Goal: Task Accomplishment & Management: Manage account settings

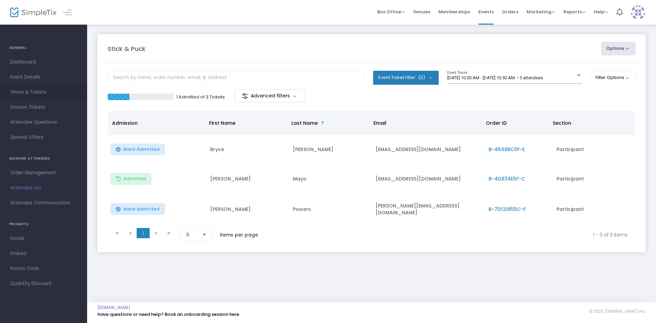
click at [34, 90] on span "Times & Tickets" at bounding box center [43, 92] width 67 height 9
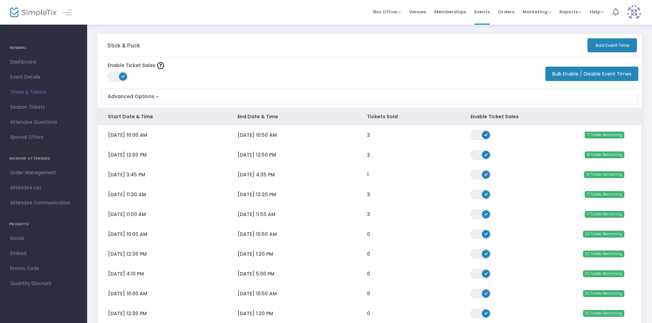
click at [36, 189] on span "Attendee List" at bounding box center [43, 188] width 67 height 9
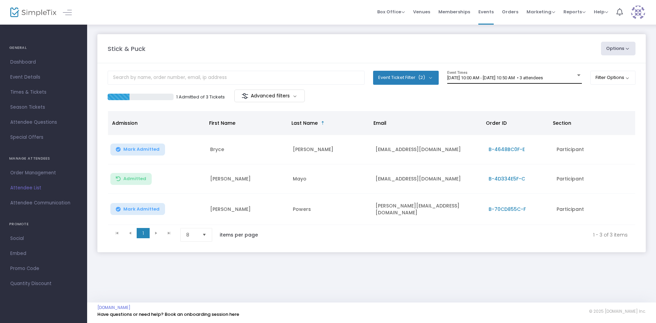
click at [492, 82] on div "[DATE] 10:00 AM - [DATE] 10:50 AM • 3 attendees Event Times" at bounding box center [515, 77] width 135 height 13
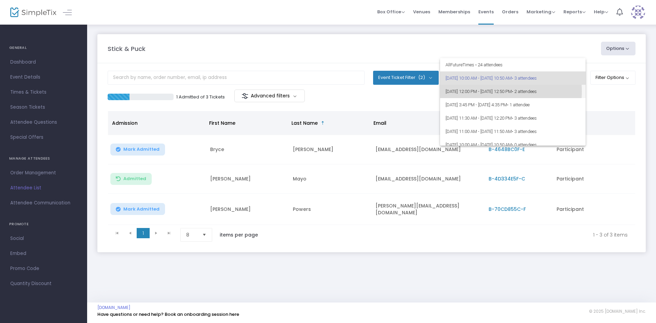
click at [497, 91] on span "[DATE] 12:00 PM - [DATE] 12:50 PM • 2 attendees" at bounding box center [513, 91] width 135 height 13
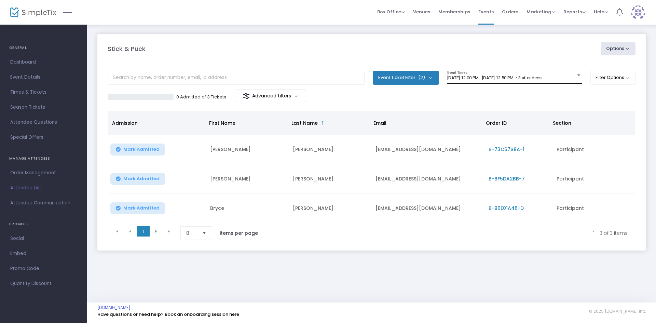
click at [487, 72] on div "8/15/2025 @ 12:00 PM - 8/15/2025 @ 12:50 PM • 3 attendees Event Times" at bounding box center [515, 77] width 135 height 13
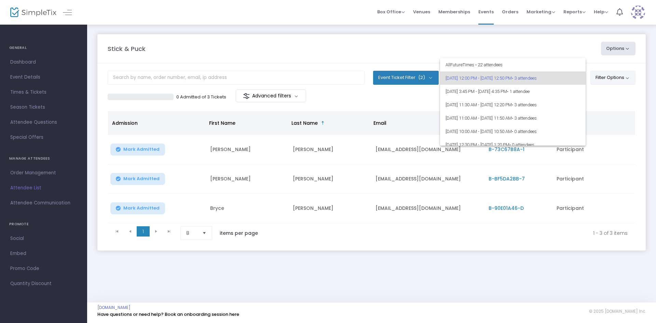
click at [602, 81] on div at bounding box center [328, 161] width 656 height 323
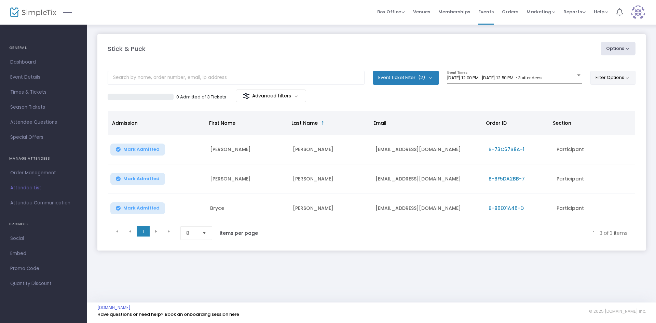
click at [603, 81] on button "Filter Options" at bounding box center [613, 78] width 45 height 14
click at [533, 96] on span at bounding box center [530, 97] width 8 height 8
click at [555, 80] on div "8/15/2025 @ 12:00 PM - 8/15/2025 @ 12:50 PM • 3 attendees" at bounding box center [512, 78] width 129 height 5
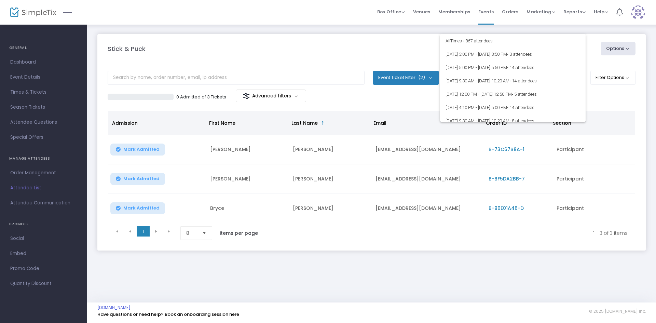
scroll to position [1150, 0]
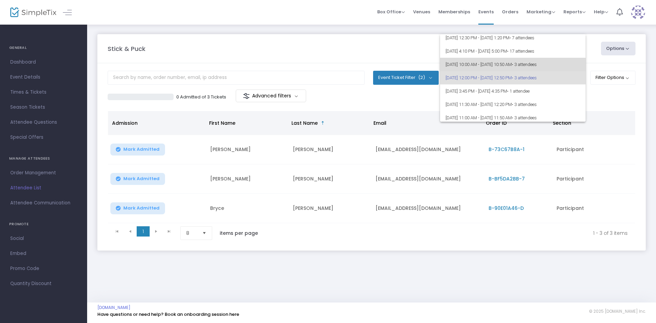
click at [531, 68] on span "8/15/2025 @ 10:00 AM - 8/15/2025 @ 10:50 AM • 3 attendees" at bounding box center [513, 64] width 135 height 13
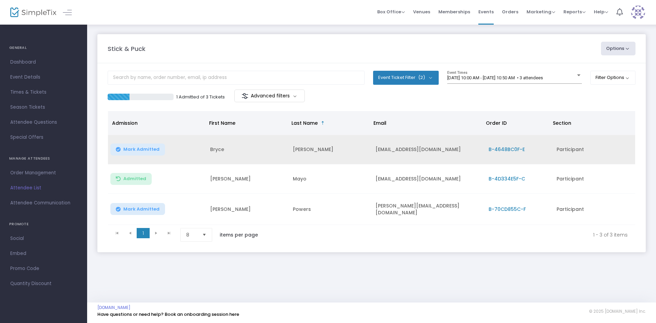
click at [149, 148] on span "Mark Admitted" at bounding box center [141, 149] width 36 height 5
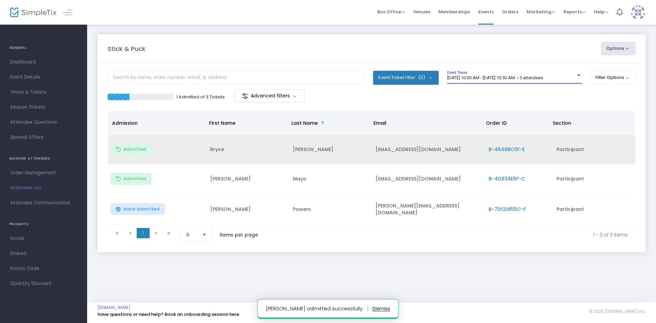
click at [491, 79] on span "[DATE] 10:00 AM - [DATE] 10:50 AM • 3 attendees" at bounding box center [496, 77] width 96 height 5
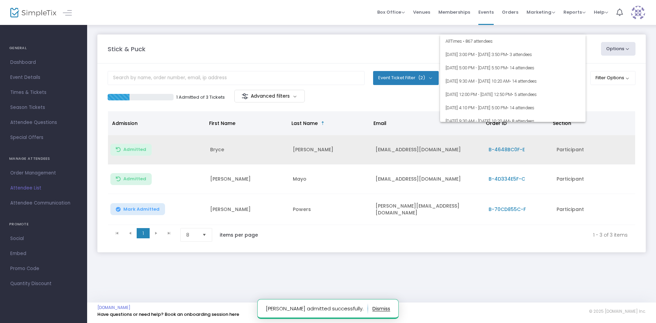
scroll to position [1136, 0]
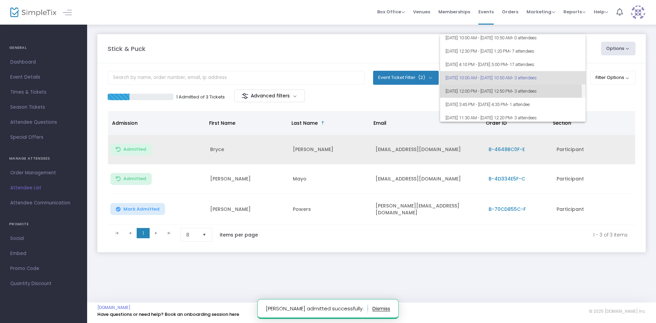
click at [494, 92] on span "8/15/2025 @ 12:00 PM - 8/15/2025 @ 12:50 PM • 3 attendees" at bounding box center [513, 90] width 135 height 13
